Goal: Use online tool/utility: Utilize a website feature to perform a specific function

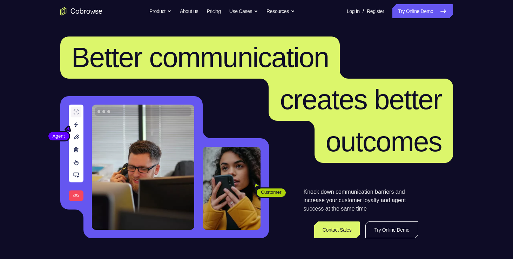
click at [429, 18] on link "Try Online Demo" at bounding box center [422, 11] width 60 height 14
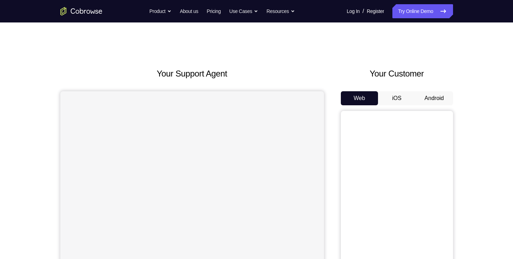
click at [433, 99] on button "Android" at bounding box center [434, 98] width 38 height 14
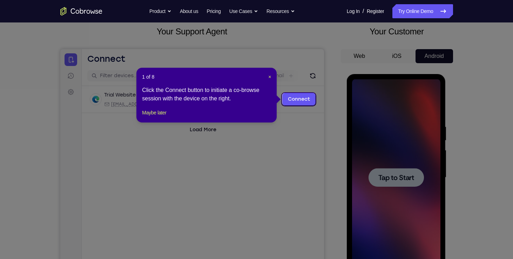
scroll to position [45, 0]
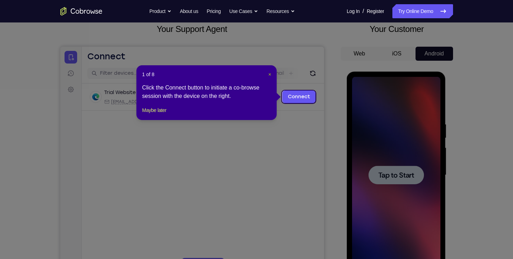
click at [269, 75] on span "×" at bounding box center [269, 75] width 3 height 6
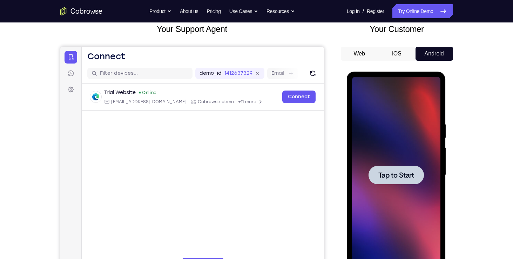
click at [400, 169] on div at bounding box center [395, 174] width 55 height 19
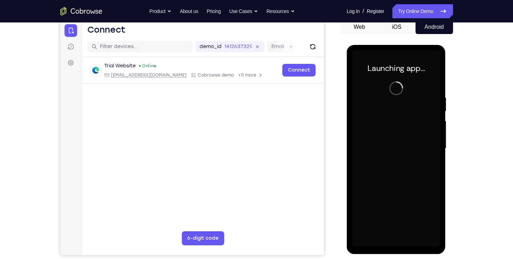
scroll to position [73, 0]
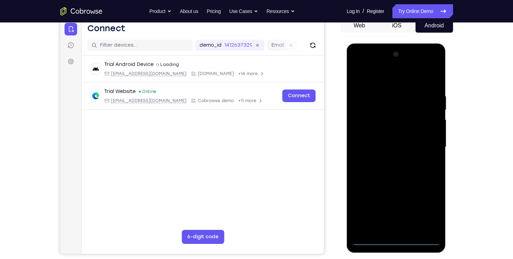
click at [397, 239] on div at bounding box center [396, 147] width 88 height 196
click at [428, 209] on div at bounding box center [396, 147] width 88 height 196
click at [386, 83] on div at bounding box center [396, 147] width 88 height 196
click at [361, 123] on div at bounding box center [396, 147] width 88 height 196
click at [408, 144] on div at bounding box center [396, 147] width 88 height 196
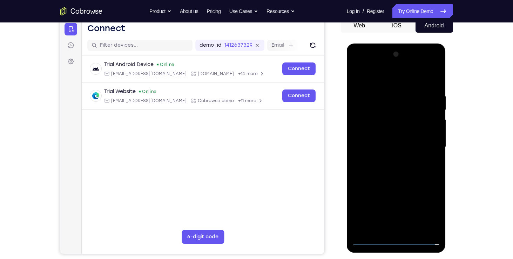
click at [408, 141] on div at bounding box center [396, 147] width 88 height 196
click at [404, 153] on div at bounding box center [396, 147] width 88 height 196
click at [383, 188] on div at bounding box center [396, 147] width 88 height 196
click at [430, 130] on div at bounding box center [396, 147] width 88 height 196
click at [399, 222] on div at bounding box center [396, 147] width 88 height 196
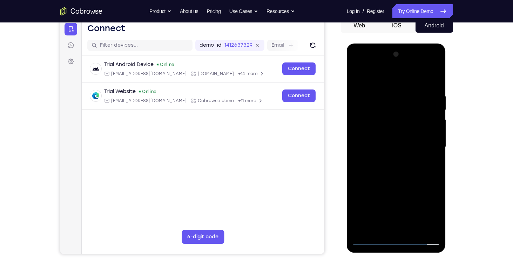
click at [392, 224] on div at bounding box center [396, 147] width 88 height 196
click at [399, 136] on div at bounding box center [396, 147] width 88 height 196
click at [404, 162] on div at bounding box center [396, 147] width 88 height 196
click at [373, 82] on div at bounding box center [396, 147] width 88 height 196
click at [362, 122] on div at bounding box center [396, 147] width 88 height 196
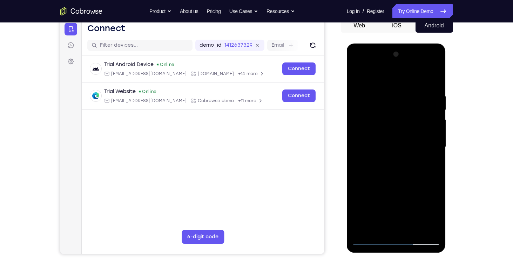
click at [399, 170] on div at bounding box center [396, 147] width 88 height 196
click at [357, 76] on div at bounding box center [396, 147] width 88 height 196
click at [369, 238] on div at bounding box center [396, 147] width 88 height 196
click at [418, 75] on div at bounding box center [396, 147] width 88 height 196
click at [384, 124] on div at bounding box center [396, 147] width 88 height 196
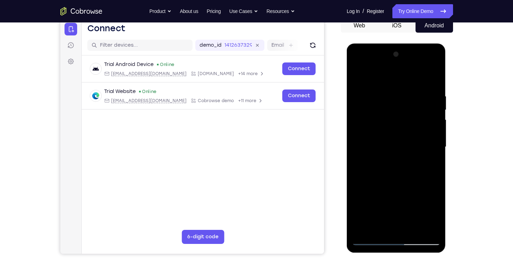
click at [411, 138] on div at bounding box center [396, 147] width 88 height 196
click at [378, 114] on div at bounding box center [396, 147] width 88 height 196
click at [396, 80] on div at bounding box center [396, 147] width 88 height 196
click at [390, 115] on div at bounding box center [396, 147] width 88 height 196
click at [380, 227] on div at bounding box center [396, 147] width 88 height 196
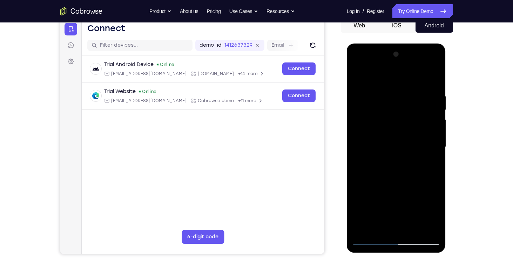
click at [407, 198] on div at bounding box center [396, 147] width 88 height 196
click at [434, 164] on div at bounding box center [396, 147] width 88 height 196
click at [370, 240] on div at bounding box center [396, 147] width 88 height 196
click at [379, 145] on div at bounding box center [396, 147] width 88 height 196
click at [395, 108] on div at bounding box center [396, 147] width 88 height 196
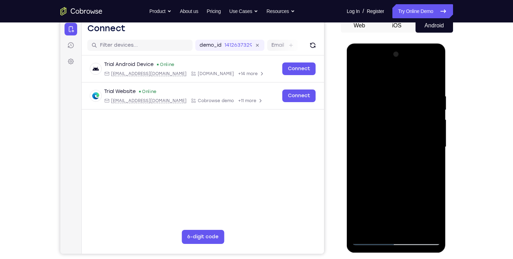
click at [393, 147] on div at bounding box center [396, 147] width 88 height 196
click at [377, 227] on div at bounding box center [396, 147] width 88 height 196
click at [358, 191] on div at bounding box center [396, 147] width 88 height 196
click at [432, 162] on div at bounding box center [396, 147] width 88 height 196
click at [372, 241] on div at bounding box center [396, 147] width 88 height 196
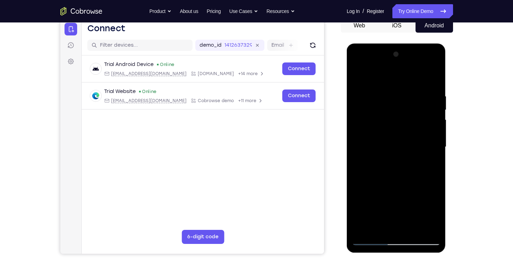
click at [370, 244] on div at bounding box center [396, 147] width 88 height 196
click at [410, 143] on div at bounding box center [396, 147] width 88 height 196
click at [376, 172] on div at bounding box center [396, 147] width 88 height 196
click at [372, 158] on div at bounding box center [396, 147] width 88 height 196
click at [392, 172] on div at bounding box center [396, 147] width 88 height 196
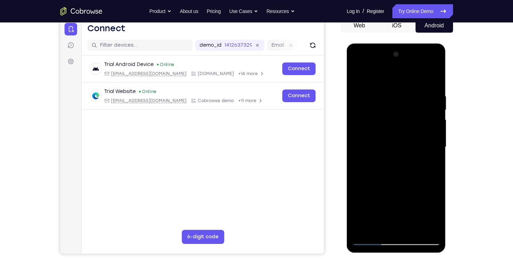
click at [358, 75] on div at bounding box center [396, 147] width 88 height 196
click at [394, 227] on div at bounding box center [396, 147] width 88 height 196
click at [360, 154] on div at bounding box center [396, 147] width 88 height 196
click at [435, 164] on div at bounding box center [396, 147] width 88 height 196
click at [372, 240] on div at bounding box center [396, 147] width 88 height 196
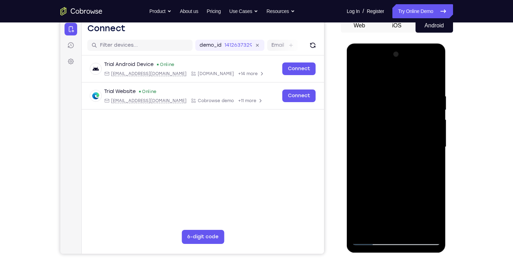
click at [372, 240] on div at bounding box center [396, 147] width 88 height 196
click at [420, 116] on div at bounding box center [396, 147] width 88 height 196
click at [373, 240] on div at bounding box center [396, 147] width 88 height 196
click at [362, 76] on div at bounding box center [396, 147] width 88 height 196
click at [387, 122] on div at bounding box center [396, 147] width 88 height 196
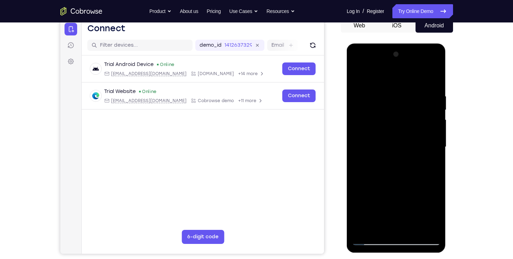
click at [362, 212] on div at bounding box center [396, 147] width 88 height 196
click at [361, 156] on div at bounding box center [396, 147] width 88 height 196
click at [372, 216] on div at bounding box center [396, 147] width 88 height 196
click at [370, 240] on div at bounding box center [396, 147] width 88 height 196
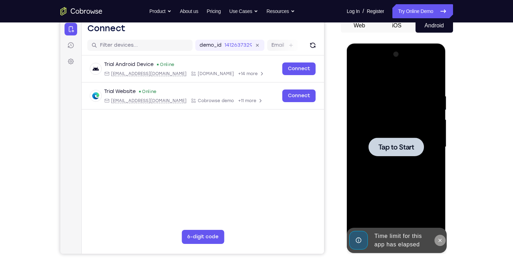
click at [438, 239] on icon at bounding box center [440, 240] width 6 height 6
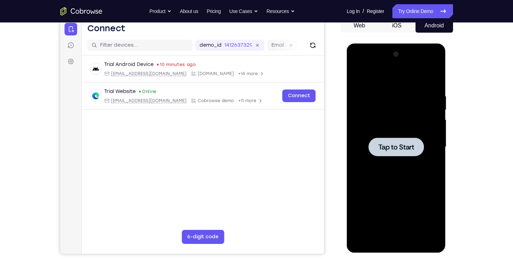
click at [390, 150] on span "Tap to Start" at bounding box center [396, 146] width 36 height 7
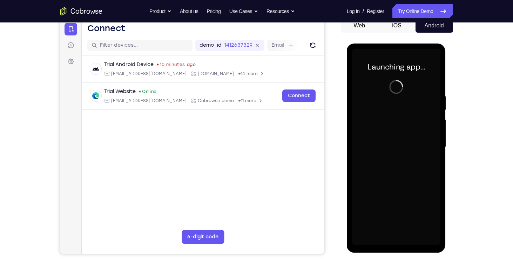
scroll to position [76, 0]
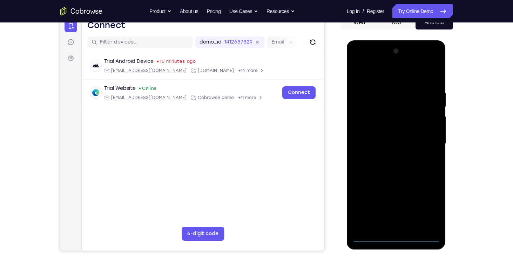
click at [395, 238] on div at bounding box center [396, 144] width 88 height 196
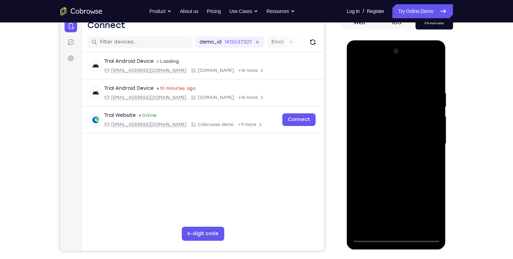
click at [428, 210] on div at bounding box center [396, 144] width 88 height 196
click at [380, 81] on div at bounding box center [396, 144] width 88 height 196
click at [422, 143] on div at bounding box center [396, 144] width 88 height 196
click at [386, 155] on div at bounding box center [396, 144] width 88 height 196
click at [386, 128] on div at bounding box center [396, 144] width 88 height 196
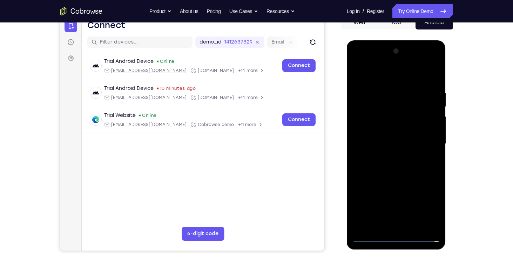
click at [385, 138] on div at bounding box center [396, 144] width 88 height 196
click at [394, 155] on div at bounding box center [396, 144] width 88 height 196
click at [394, 127] on div at bounding box center [396, 144] width 88 height 196
click at [435, 72] on div at bounding box center [396, 144] width 88 height 196
click at [414, 226] on div at bounding box center [396, 144] width 88 height 196
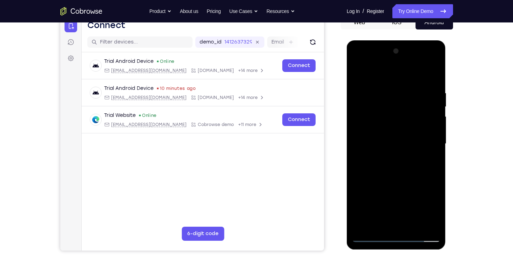
click at [394, 182] on div at bounding box center [396, 144] width 88 height 196
click at [411, 142] on div at bounding box center [396, 144] width 88 height 196
click at [397, 196] on div at bounding box center [396, 144] width 88 height 196
click at [420, 193] on div at bounding box center [396, 144] width 88 height 196
click at [389, 183] on div at bounding box center [396, 144] width 88 height 196
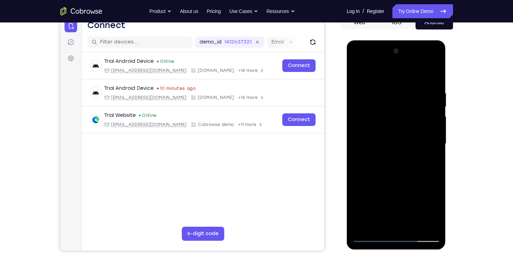
click at [387, 211] on div at bounding box center [396, 144] width 88 height 196
click at [403, 209] on div at bounding box center [396, 144] width 88 height 196
click at [432, 161] on div at bounding box center [396, 144] width 88 height 196
click at [390, 143] on div at bounding box center [396, 144] width 88 height 196
click at [369, 237] on div at bounding box center [396, 144] width 88 height 196
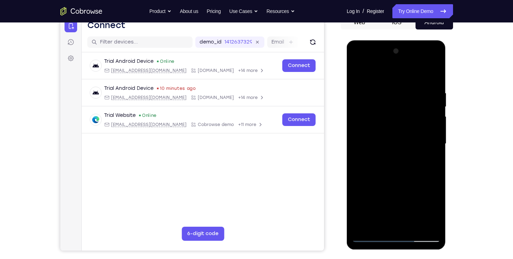
click at [390, 141] on div at bounding box center [396, 144] width 88 height 196
click at [386, 198] on div at bounding box center [396, 144] width 88 height 196
click at [403, 198] on div at bounding box center [396, 144] width 88 height 196
click at [379, 222] on div at bounding box center [396, 144] width 88 height 196
click at [416, 184] on div at bounding box center [396, 144] width 88 height 196
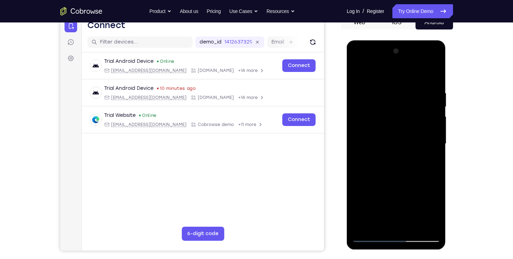
click at [430, 156] on div at bounding box center [396, 144] width 88 height 196
click at [368, 130] on div at bounding box center [396, 144] width 88 height 196
click at [372, 235] on div at bounding box center [396, 144] width 88 height 196
click at [372, 239] on div at bounding box center [396, 144] width 88 height 196
click at [429, 100] on div at bounding box center [396, 144] width 88 height 196
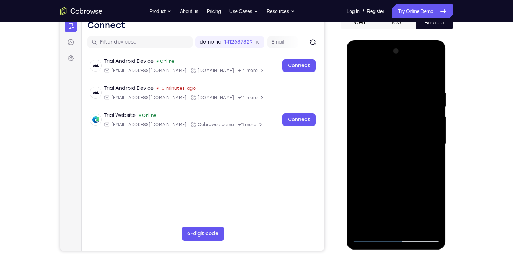
click at [434, 103] on div at bounding box center [396, 144] width 88 height 196
click at [397, 100] on div at bounding box center [396, 144] width 88 height 196
click at [370, 237] on div at bounding box center [396, 144] width 88 height 196
drag, startPoint x: 432, startPoint y: 87, endPoint x: 371, endPoint y: 100, distance: 62.4
click at [371, 100] on div at bounding box center [396, 144] width 88 height 196
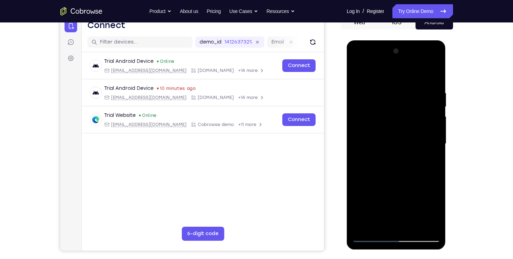
drag, startPoint x: 435, startPoint y: 91, endPoint x: 379, endPoint y: 93, distance: 55.8
click at [379, 93] on div at bounding box center [396, 144] width 88 height 196
drag, startPoint x: 439, startPoint y: 86, endPoint x: 357, endPoint y: 91, distance: 81.8
click at [357, 91] on div at bounding box center [396, 144] width 88 height 196
drag, startPoint x: 424, startPoint y: 87, endPoint x: 356, endPoint y: 90, distance: 67.4
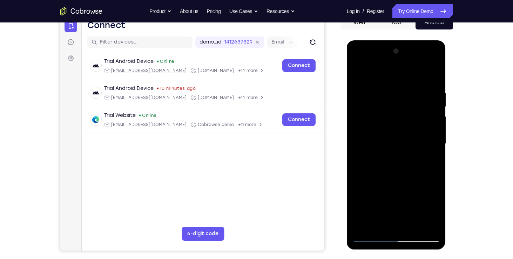
click at [356, 90] on div at bounding box center [396, 144] width 88 height 196
drag, startPoint x: 422, startPoint y: 86, endPoint x: 375, endPoint y: 88, distance: 47.0
click at [375, 88] on div at bounding box center [396, 144] width 88 height 196
drag, startPoint x: 365, startPoint y: 88, endPoint x: 416, endPoint y: 86, distance: 50.9
click at [416, 86] on div at bounding box center [396, 144] width 88 height 196
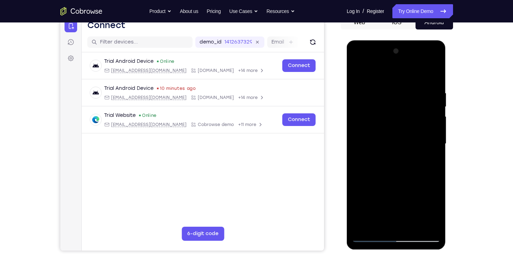
click at [378, 85] on div at bounding box center [396, 144] width 88 height 196
click at [428, 157] on div at bounding box center [396, 144] width 88 height 196
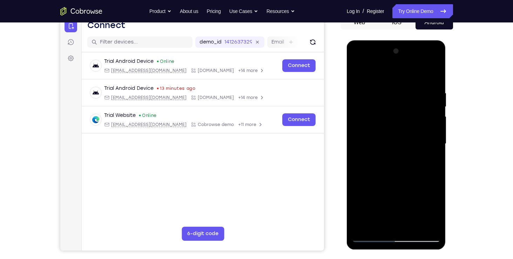
click at [434, 79] on div at bounding box center [396, 144] width 88 height 196
drag, startPoint x: 428, startPoint y: 89, endPoint x: 373, endPoint y: 93, distance: 55.2
click at [373, 93] on div at bounding box center [396, 144] width 88 height 196
drag, startPoint x: 429, startPoint y: 88, endPoint x: 376, endPoint y: 91, distance: 53.0
click at [376, 91] on div at bounding box center [396, 144] width 88 height 196
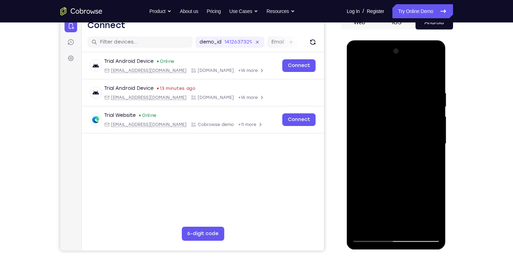
click at [413, 226] on div at bounding box center [396, 144] width 88 height 196
click at [373, 237] on div at bounding box center [396, 144] width 88 height 196
click at [434, 74] on div at bounding box center [396, 144] width 88 height 196
click at [429, 225] on div at bounding box center [396, 144] width 88 height 196
click at [396, 185] on div at bounding box center [396, 144] width 88 height 196
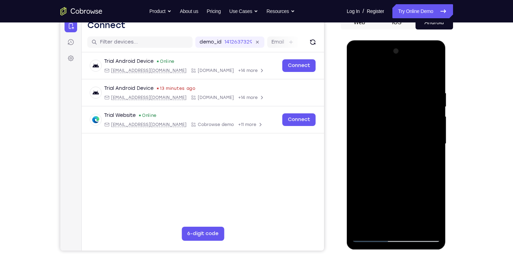
click at [369, 238] on div at bounding box center [396, 144] width 88 height 196
click at [423, 170] on div at bounding box center [396, 144] width 88 height 196
click at [380, 196] on div at bounding box center [396, 144] width 88 height 196
click at [434, 102] on div at bounding box center [396, 144] width 88 height 196
click at [380, 103] on div at bounding box center [396, 144] width 88 height 196
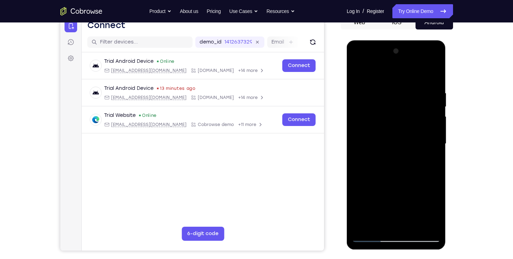
click at [433, 210] on div at bounding box center [396, 144] width 88 height 196
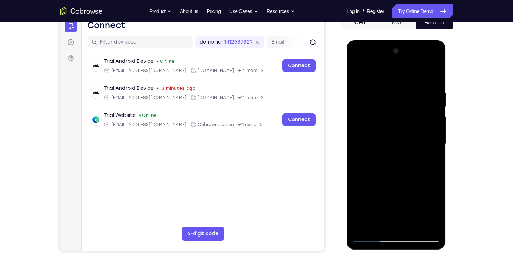
click at [433, 210] on div at bounding box center [396, 144] width 88 height 196
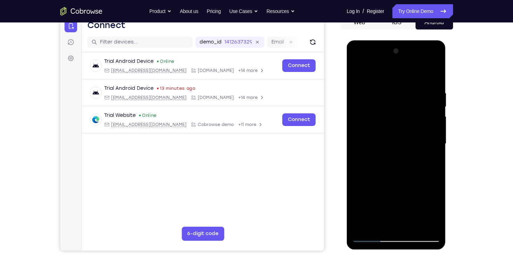
click at [433, 210] on div at bounding box center [396, 144] width 88 height 196
click at [434, 158] on div at bounding box center [396, 144] width 88 height 196
click at [380, 104] on div at bounding box center [396, 144] width 88 height 196
click at [379, 225] on div at bounding box center [396, 144] width 88 height 196
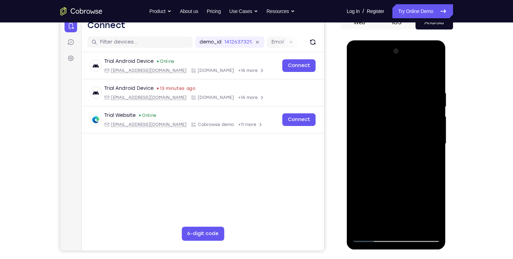
click at [407, 207] on div at bounding box center [396, 144] width 88 height 196
click at [387, 111] on div at bounding box center [396, 144] width 88 height 196
click at [370, 236] on div at bounding box center [396, 144] width 88 height 196
click at [369, 235] on div at bounding box center [396, 144] width 88 height 196
click at [372, 184] on div at bounding box center [396, 144] width 88 height 196
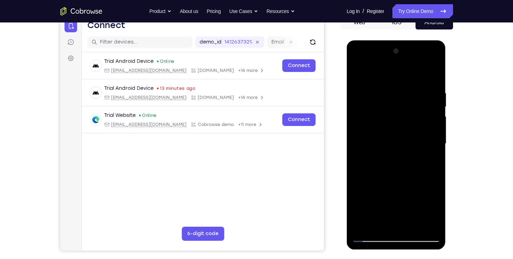
click at [369, 240] on div at bounding box center [396, 144] width 88 height 196
click at [367, 198] on div at bounding box center [396, 144] width 88 height 196
click at [373, 184] on div at bounding box center [396, 144] width 88 height 196
click at [429, 101] on div at bounding box center [396, 144] width 88 height 196
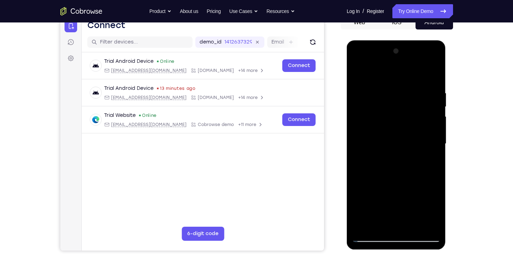
click at [392, 155] on div at bounding box center [396, 144] width 88 height 196
click at [372, 237] on div at bounding box center [396, 144] width 88 height 196
click at [369, 236] on div at bounding box center [396, 144] width 88 height 196
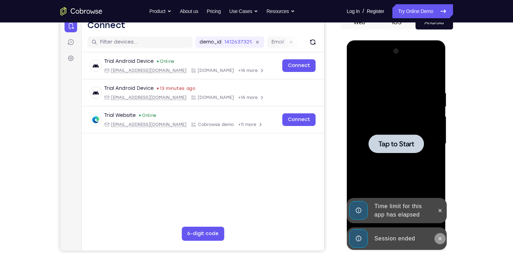
click at [437, 236] on icon at bounding box center [440, 239] width 6 height 6
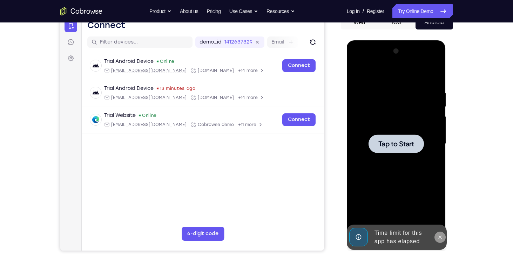
click at [437, 209] on div at bounding box center [396, 144] width 88 height 196
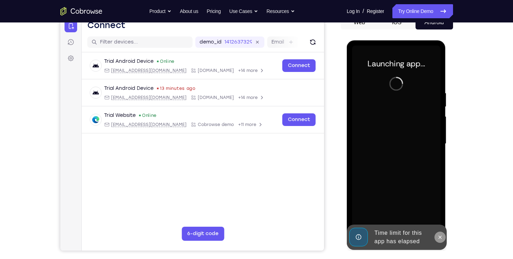
click at [441, 238] on icon at bounding box center [440, 237] width 6 height 6
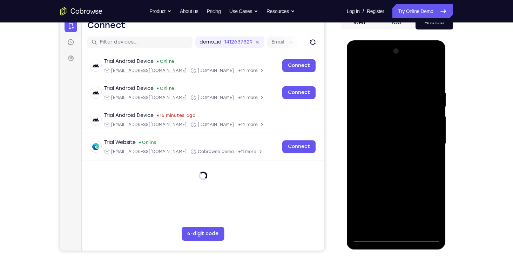
click at [394, 238] on div at bounding box center [396, 144] width 88 height 196
click at [430, 206] on div at bounding box center [396, 144] width 88 height 196
click at [385, 75] on div at bounding box center [396, 144] width 88 height 196
click at [366, 125] on div at bounding box center [396, 144] width 88 height 196
click at [383, 144] on div at bounding box center [396, 144] width 88 height 196
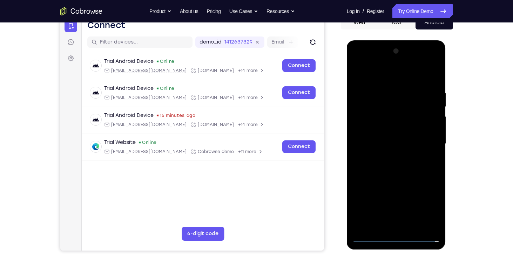
click at [385, 138] on div at bounding box center [396, 144] width 88 height 196
click at [387, 150] on div at bounding box center [396, 144] width 88 height 196
click at [389, 183] on div at bounding box center [396, 144] width 88 height 196
click at [431, 108] on div at bounding box center [396, 144] width 88 height 196
click at [399, 223] on div at bounding box center [396, 144] width 88 height 196
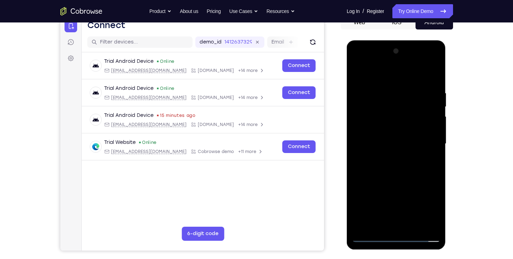
click at [384, 130] on div at bounding box center [396, 144] width 88 height 196
click at [394, 126] on div at bounding box center [396, 144] width 88 height 196
click at [396, 157] on div at bounding box center [396, 144] width 88 height 196
drag, startPoint x: 418, startPoint y: 135, endPoint x: 376, endPoint y: 132, distance: 42.5
click at [376, 132] on div at bounding box center [396, 144] width 88 height 196
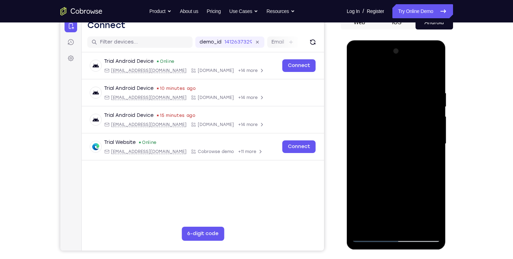
drag, startPoint x: 418, startPoint y: 128, endPoint x: 378, endPoint y: 123, distance: 40.6
click at [378, 123] on div at bounding box center [396, 144] width 88 height 196
drag, startPoint x: 371, startPoint y: 127, endPoint x: 417, endPoint y: 131, distance: 46.1
click at [417, 131] on div at bounding box center [396, 144] width 88 height 196
click at [385, 127] on div at bounding box center [396, 144] width 88 height 196
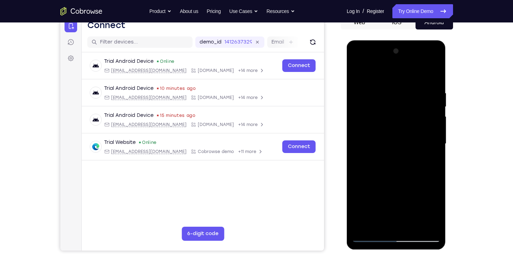
click at [435, 149] on div at bounding box center [396, 144] width 88 height 196
click at [435, 147] on div at bounding box center [396, 144] width 88 height 196
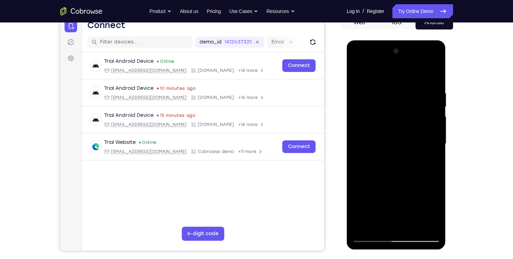
click at [435, 147] on div at bounding box center [396, 144] width 88 height 196
click at [437, 150] on div at bounding box center [396, 144] width 88 height 196
click at [437, 151] on div at bounding box center [396, 144] width 88 height 196
click at [434, 80] on div at bounding box center [396, 144] width 88 height 196
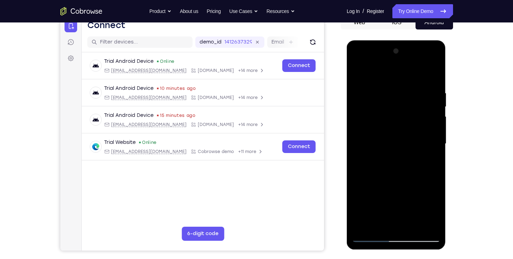
click at [360, 123] on div at bounding box center [396, 144] width 88 height 196
click at [359, 219] on div at bounding box center [396, 144] width 88 height 196
click at [361, 199] on div at bounding box center [396, 144] width 88 height 196
click at [382, 211] on div at bounding box center [396, 144] width 88 height 196
click at [370, 236] on div at bounding box center [396, 144] width 88 height 196
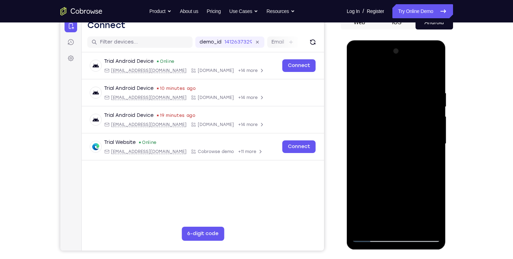
click at [364, 185] on div at bounding box center [396, 144] width 88 height 196
click at [359, 151] on div at bounding box center [396, 144] width 88 height 196
click at [358, 148] on div at bounding box center [396, 144] width 88 height 196
click at [359, 149] on div at bounding box center [396, 144] width 88 height 196
click at [356, 148] on div at bounding box center [396, 144] width 88 height 196
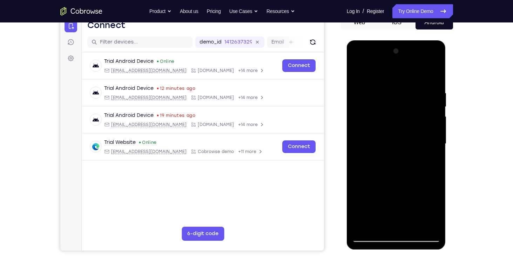
click at [357, 74] on div at bounding box center [396, 144] width 88 height 196
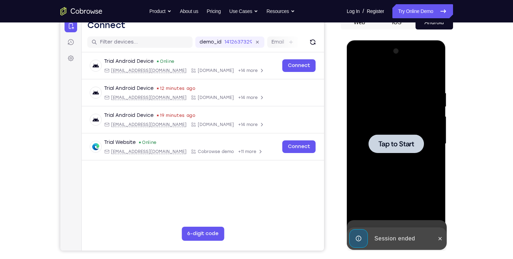
click at [388, 135] on div at bounding box center [395, 143] width 55 height 19
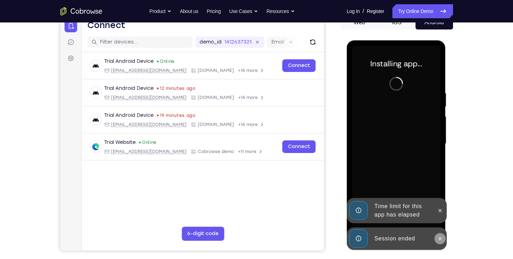
click at [438, 236] on icon at bounding box center [440, 239] width 6 height 6
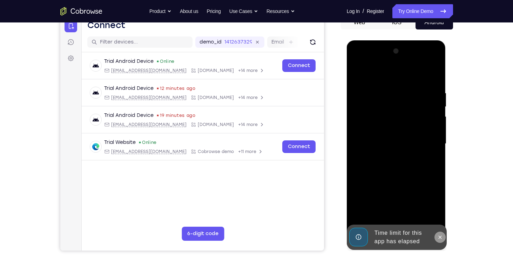
click at [438, 235] on icon at bounding box center [440, 237] width 6 height 6
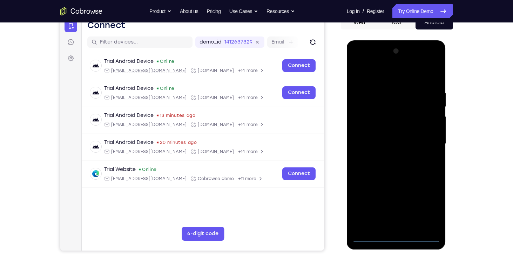
click at [397, 239] on div at bounding box center [396, 144] width 88 height 196
click at [424, 204] on div at bounding box center [396, 144] width 88 height 196
click at [377, 77] on div at bounding box center [396, 144] width 88 height 196
click at [365, 123] on div at bounding box center [396, 144] width 88 height 196
click at [379, 147] on div at bounding box center [396, 144] width 88 height 196
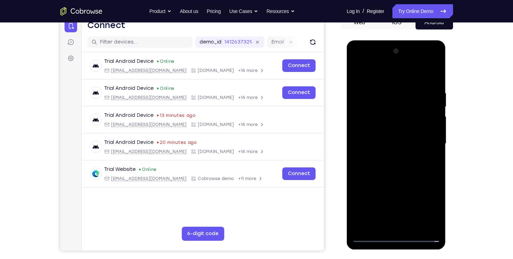
click at [384, 135] on div at bounding box center [396, 144] width 88 height 196
click at [386, 151] on div at bounding box center [396, 144] width 88 height 196
click at [388, 183] on div at bounding box center [396, 144] width 88 height 196
click at [429, 125] on div at bounding box center [396, 144] width 88 height 196
click at [396, 224] on div at bounding box center [396, 144] width 88 height 196
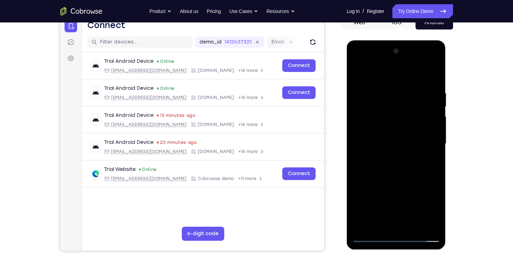
click at [394, 131] on div at bounding box center [396, 144] width 88 height 196
click at [386, 130] on div at bounding box center [396, 144] width 88 height 196
click at [387, 156] on div at bounding box center [396, 144] width 88 height 196
click at [386, 122] on div at bounding box center [396, 144] width 88 height 196
click at [360, 218] on div at bounding box center [396, 144] width 88 height 196
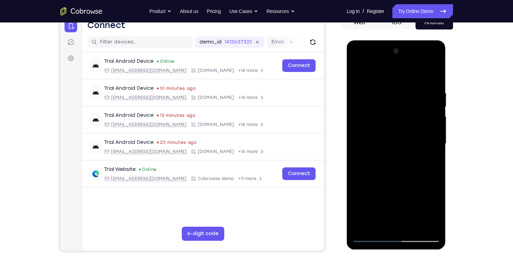
click at [363, 148] on div at bounding box center [396, 144] width 88 height 196
click at [434, 146] on div at bounding box center [396, 144] width 88 height 196
click at [358, 149] on div at bounding box center [396, 144] width 88 height 196
click at [394, 147] on div at bounding box center [396, 144] width 88 height 196
click at [359, 151] on div at bounding box center [396, 144] width 88 height 196
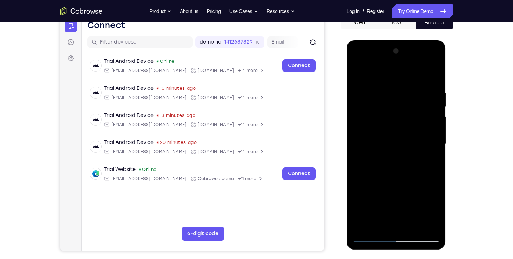
click at [355, 147] on div at bounding box center [396, 144] width 88 height 196
click at [356, 150] on div at bounding box center [396, 144] width 88 height 196
click at [396, 149] on div at bounding box center [396, 144] width 88 height 196
click at [357, 74] on div at bounding box center [396, 144] width 88 height 196
click at [436, 77] on div at bounding box center [396, 144] width 88 height 196
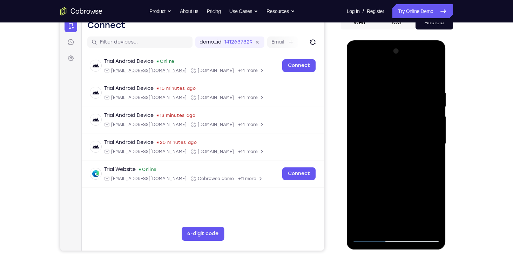
click at [375, 75] on div at bounding box center [396, 144] width 88 height 196
click at [374, 96] on div at bounding box center [396, 144] width 88 height 196
click at [382, 214] on div at bounding box center [396, 144] width 88 height 196
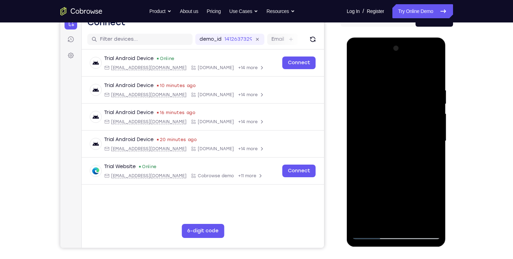
click at [373, 235] on div at bounding box center [396, 141] width 88 height 196
click at [372, 234] on div at bounding box center [396, 141] width 88 height 196
click at [424, 69] on div at bounding box center [396, 141] width 88 height 196
click at [396, 89] on div at bounding box center [396, 141] width 88 height 196
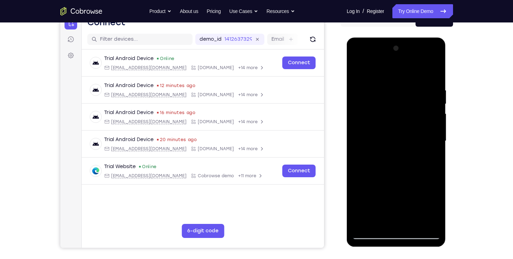
click at [434, 154] on div at bounding box center [396, 141] width 88 height 196
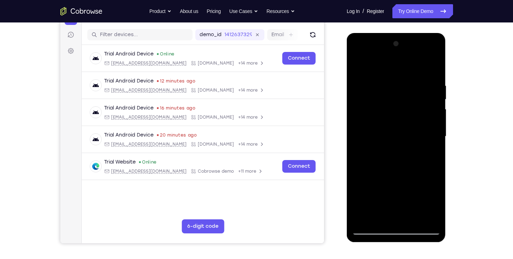
scroll to position [83, 0]
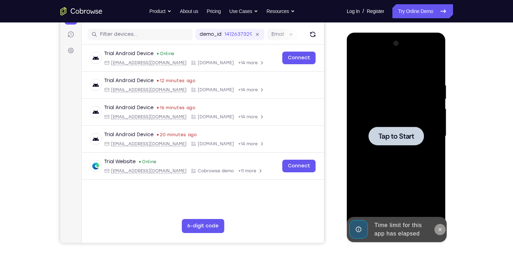
click at [439, 227] on icon at bounding box center [440, 229] width 6 height 6
